Goal: Transaction & Acquisition: Book appointment/travel/reservation

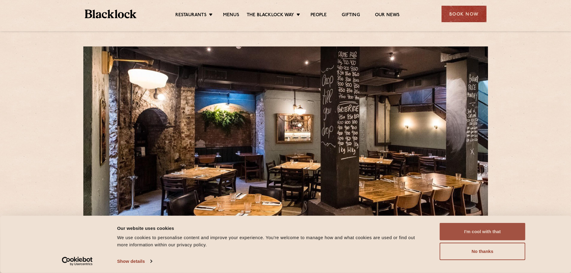
click at [474, 236] on button "I'm cool with that" at bounding box center [483, 231] width 86 height 17
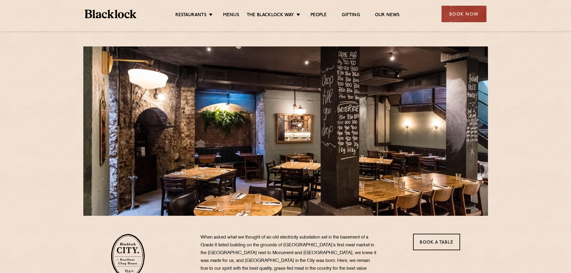
click at [471, 3] on div "Restaurants [GEOGRAPHIC_DATA] [GEOGRAPHIC_DATA] [GEOGRAPHIC_DATA] [GEOGRAPHIC_D…" at bounding box center [286, 13] width 420 height 27
click at [466, 7] on div "Book Now" at bounding box center [464, 14] width 45 height 16
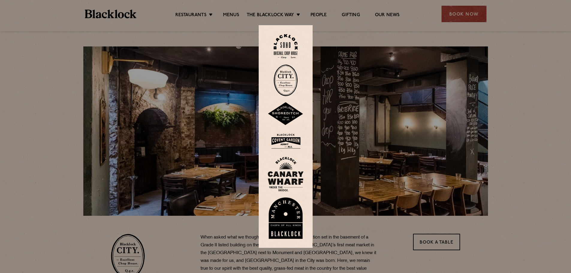
click at [285, 83] on img at bounding box center [286, 80] width 24 height 32
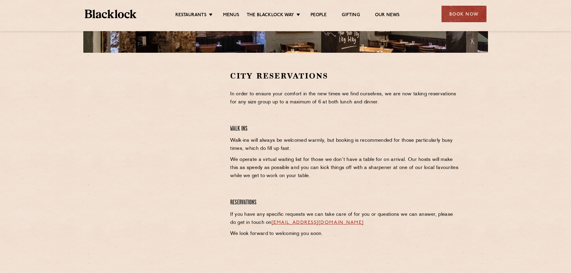
scroll to position [150, 0]
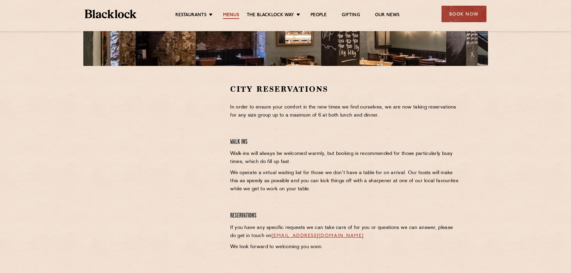
click at [229, 12] on link "Menus" at bounding box center [231, 15] width 16 height 7
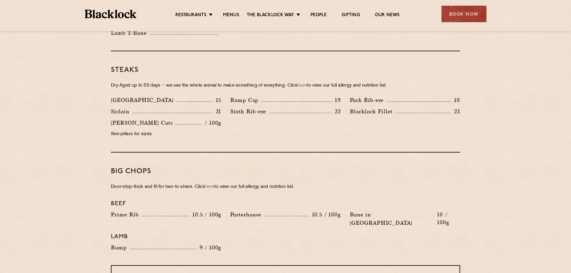
scroll to position [540, 0]
drag, startPoint x: 268, startPoint y: 101, endPoint x: 329, endPoint y: 107, distance: 61.8
click at [329, 107] on div "Sixth Rib-eye 22" at bounding box center [285, 111] width 119 height 11
drag, startPoint x: 343, startPoint y: 100, endPoint x: 326, endPoint y: 105, distance: 17.3
click at [326, 106] on div "Sixth Rib-eye 22" at bounding box center [285, 111] width 119 height 11
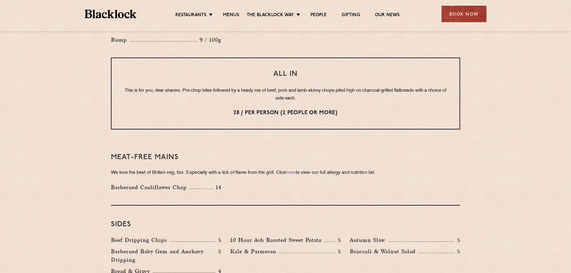
scroll to position [690, 0]
